Goal: Task Accomplishment & Management: Manage account settings

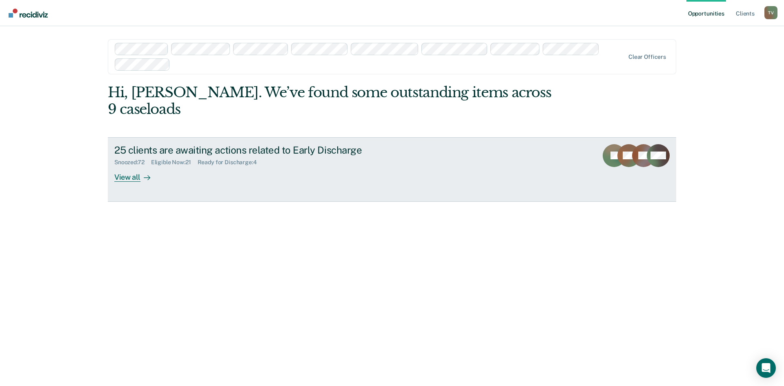
click at [133, 166] on div "View all" at bounding box center [137, 174] width 46 height 16
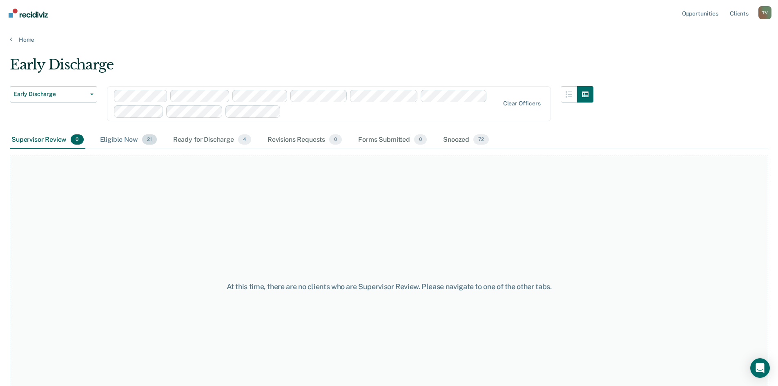
click at [128, 141] on div "Eligible Now 21" at bounding box center [128, 140] width 60 height 18
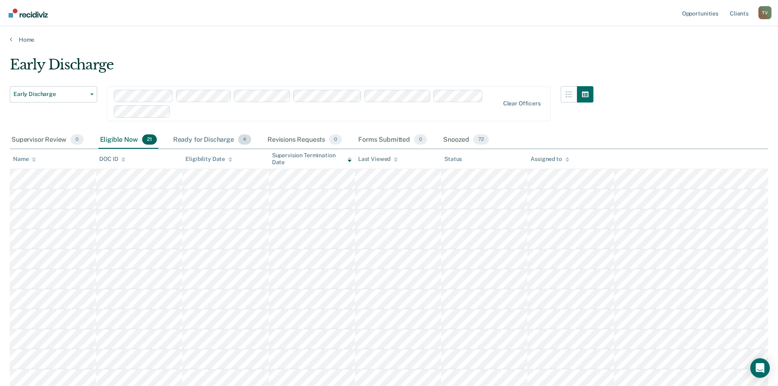
click at [216, 140] on div "Ready for Discharge 4" at bounding box center [211, 140] width 81 height 18
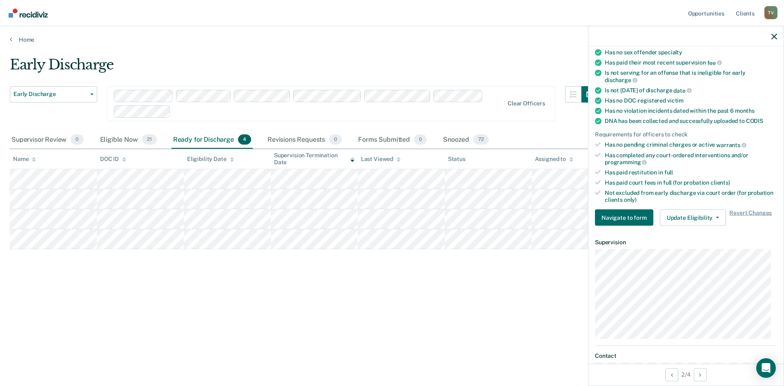
scroll to position [16, 0]
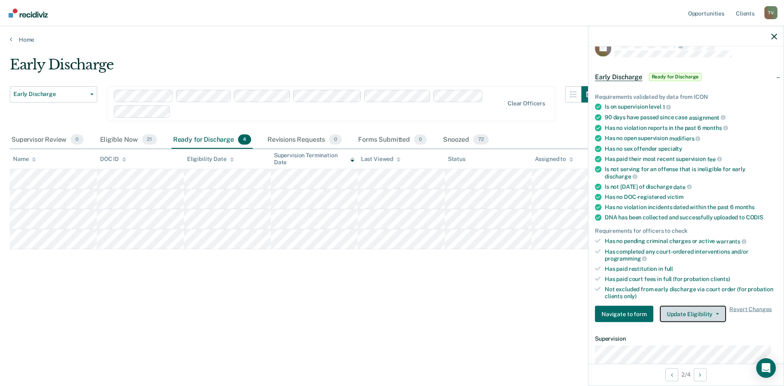
click at [693, 314] on button "Update Eligibility" at bounding box center [693, 314] width 66 height 16
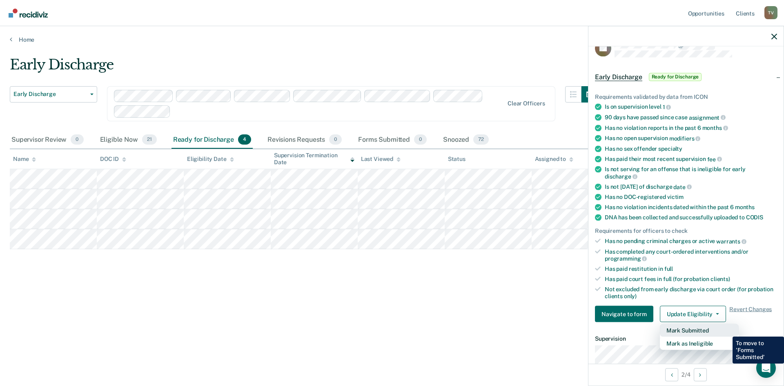
click at [726, 330] on button "Mark Submitted" at bounding box center [699, 330] width 79 height 13
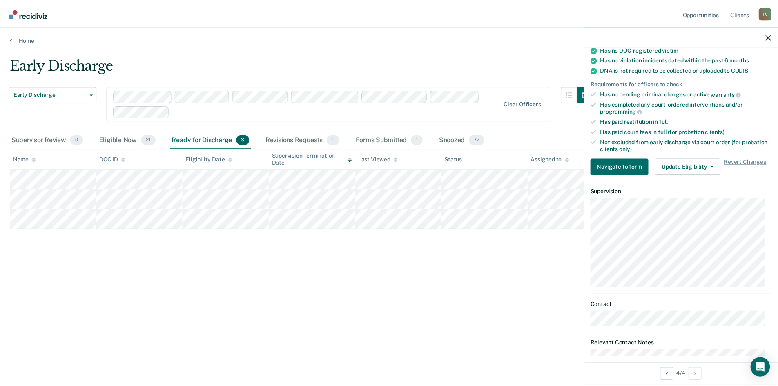
scroll to position [180, 0]
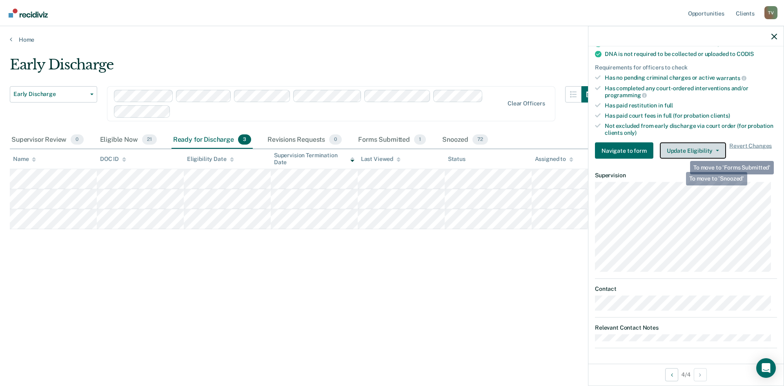
click at [688, 147] on button "Update Eligibility" at bounding box center [693, 150] width 66 height 16
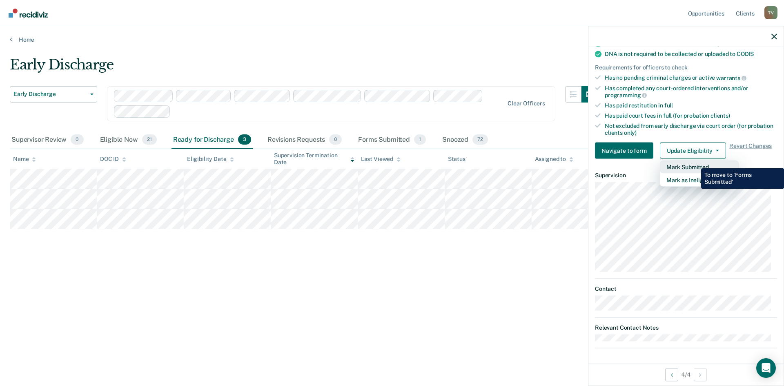
click at [695, 162] on button "Mark Submitted" at bounding box center [699, 166] width 79 height 13
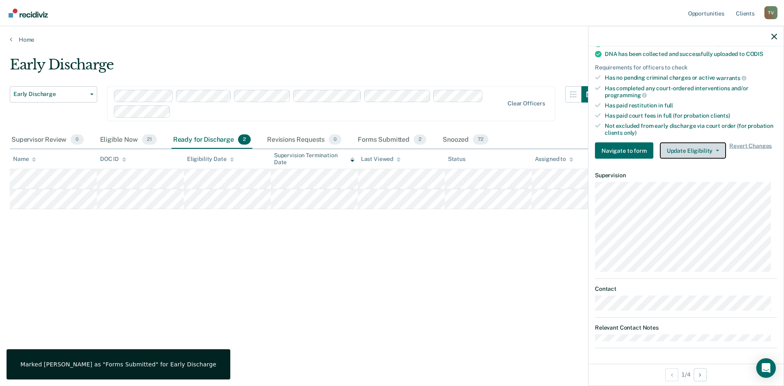
click at [703, 142] on button "Update Eligibility" at bounding box center [693, 150] width 66 height 16
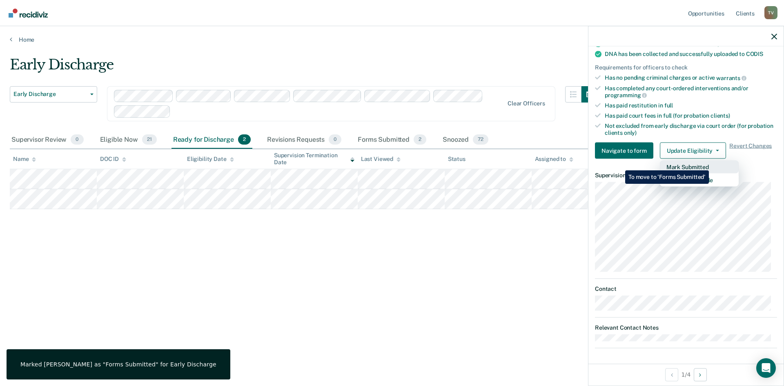
click at [703, 164] on button "Mark Submitted" at bounding box center [699, 166] width 79 height 13
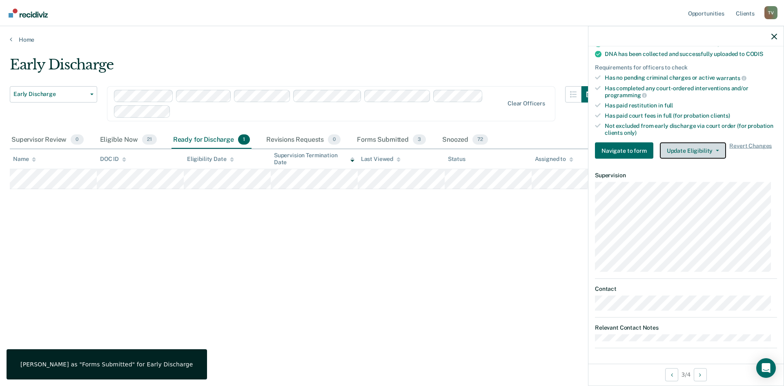
click at [701, 145] on button "Update Eligibility" at bounding box center [693, 150] width 66 height 16
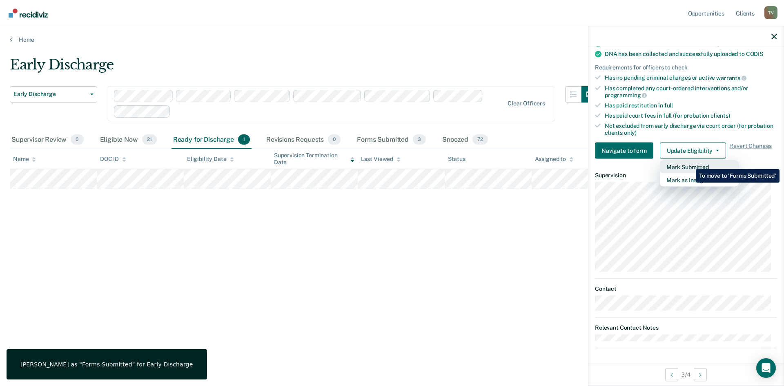
click at [690, 164] on button "Mark Submitted" at bounding box center [699, 166] width 79 height 13
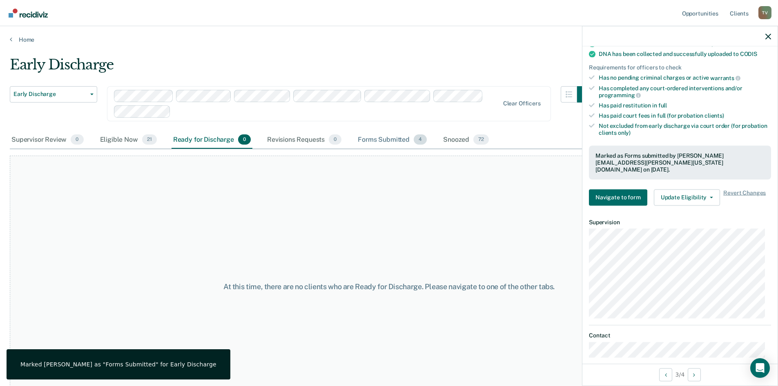
click at [388, 141] on div "Forms Submitted 4" at bounding box center [392, 140] width 72 height 18
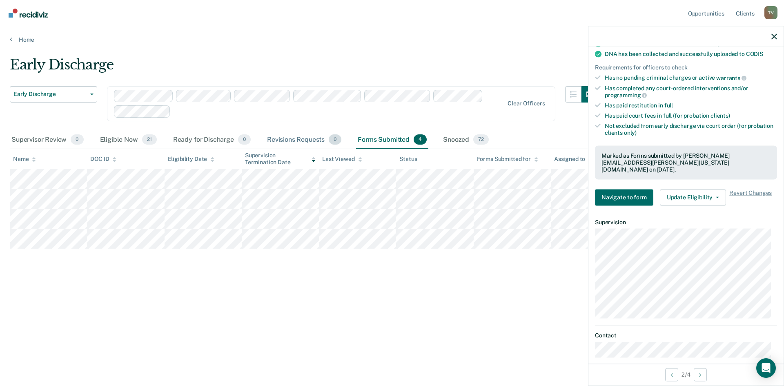
click at [306, 141] on div "Revisions Requests 0" at bounding box center [304, 140] width 78 height 18
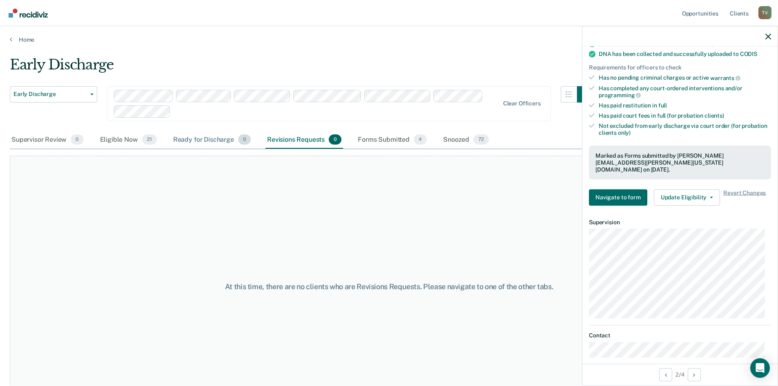
click at [220, 138] on div "Ready for Discharge 0" at bounding box center [211, 140] width 81 height 18
click at [127, 138] on div "Eligible Now 21" at bounding box center [128, 140] width 60 height 18
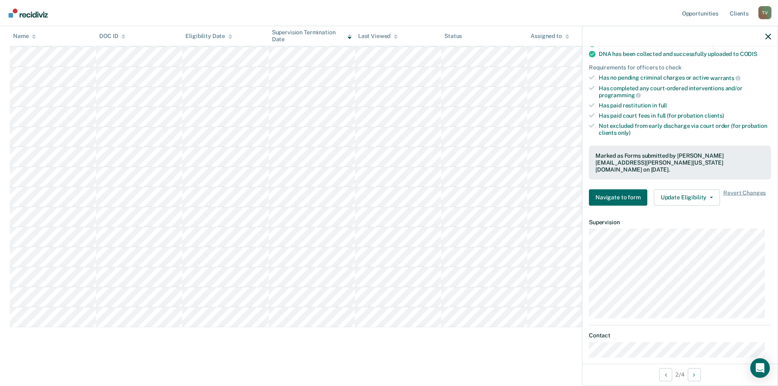
scroll to position [0, 0]
